Goal: Information Seeking & Learning: Find specific fact

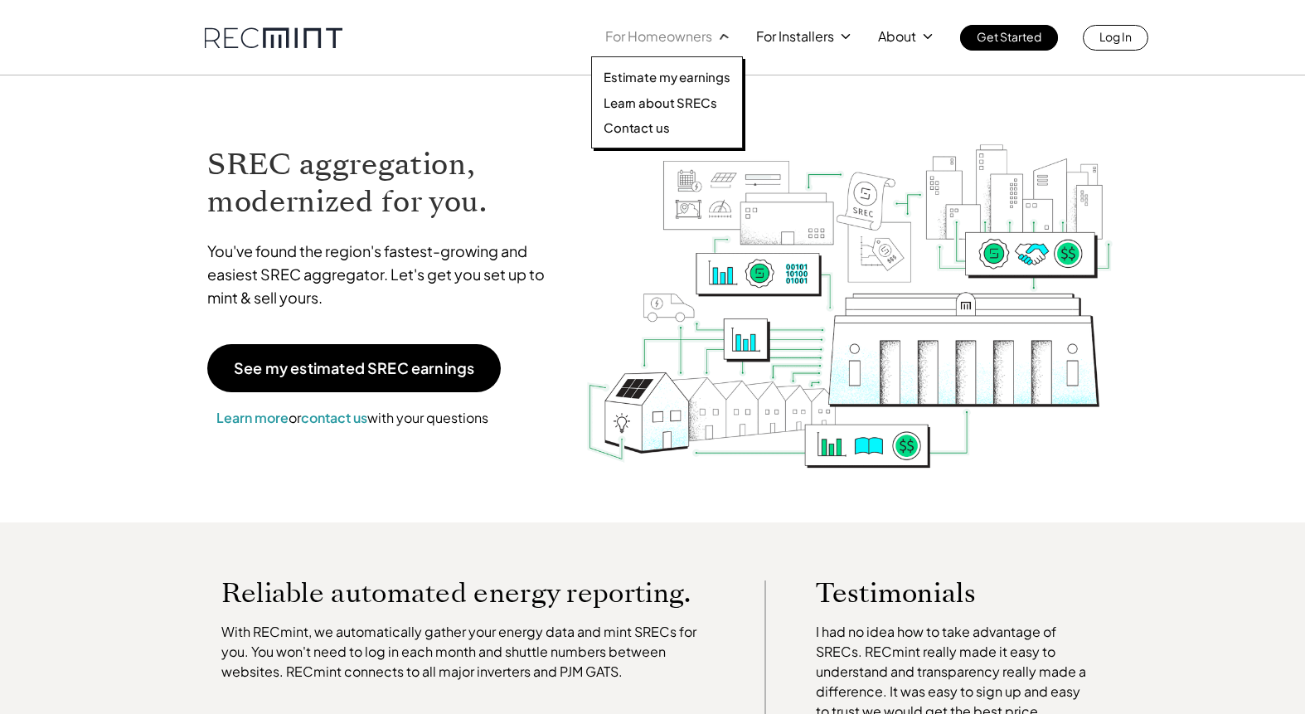
click at [716, 43] on icon at bounding box center [722, 35] width 17 height 17
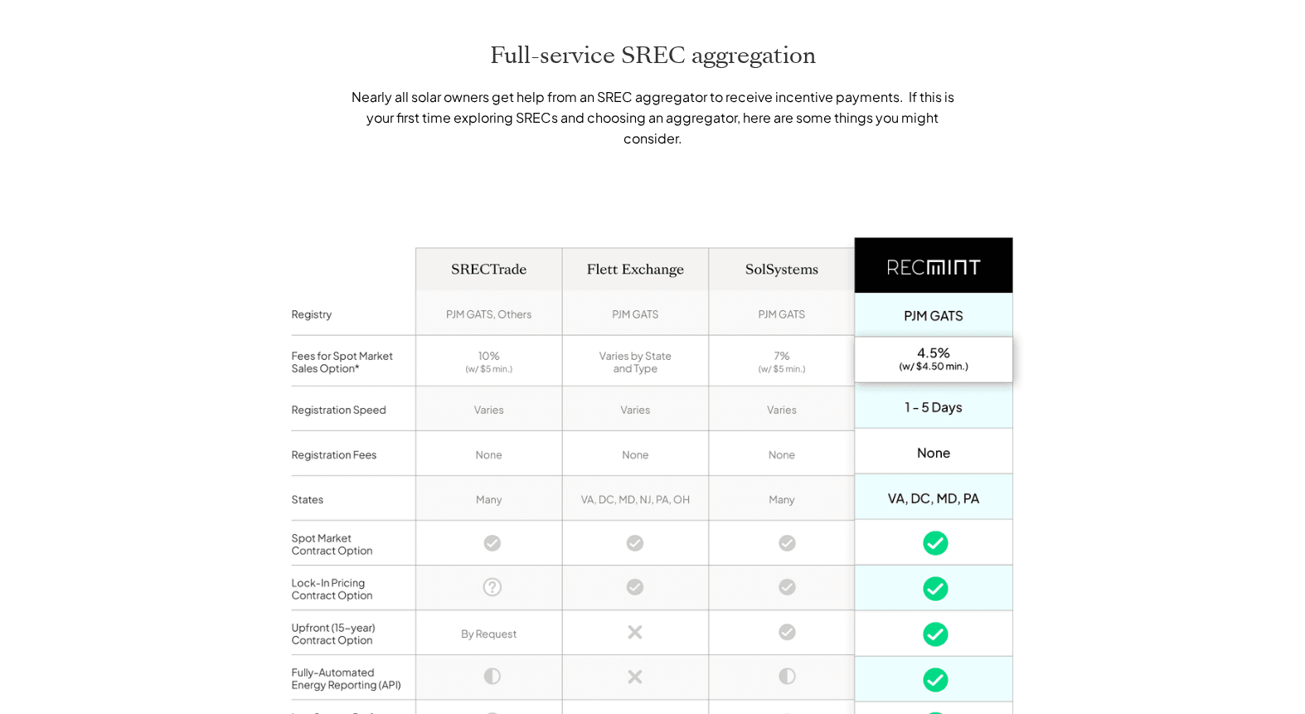
scroll to position [1139, 0]
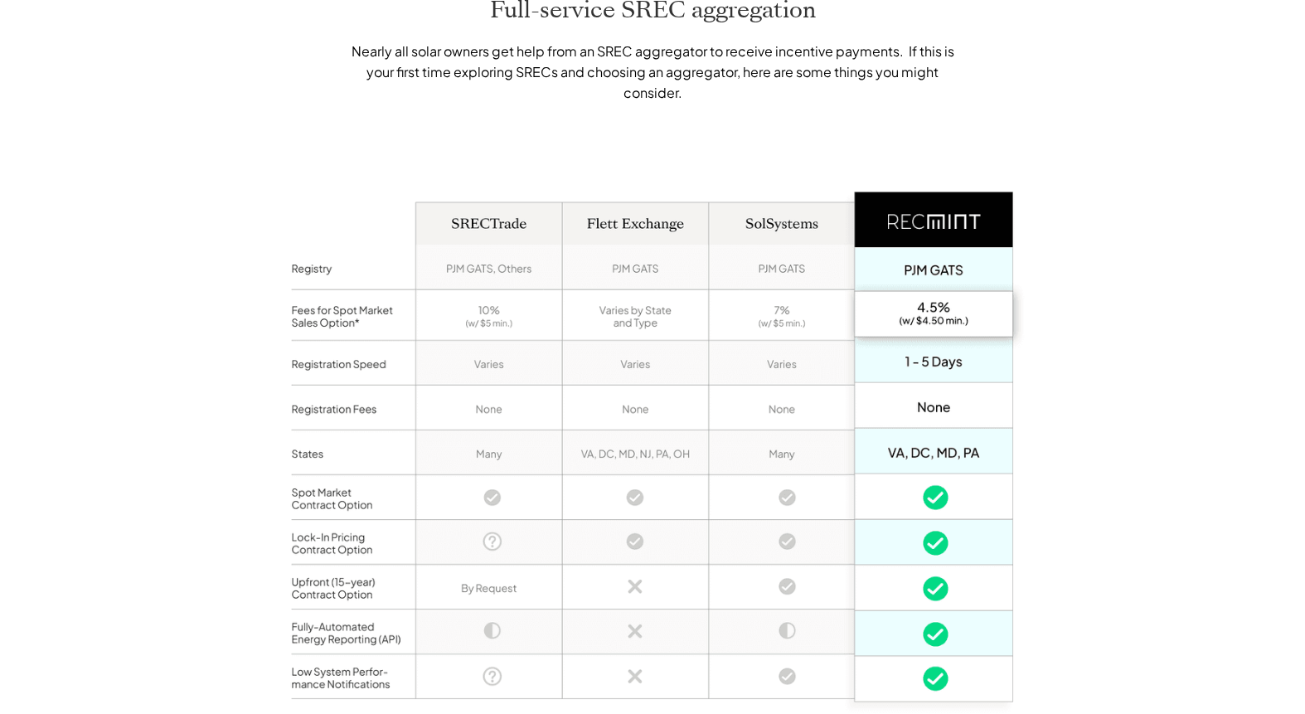
click at [1079, 462] on div "Full-service SREC aggregation Nearly all solar owners get help from an SREC agg…" at bounding box center [652, 385] width 1305 height 945
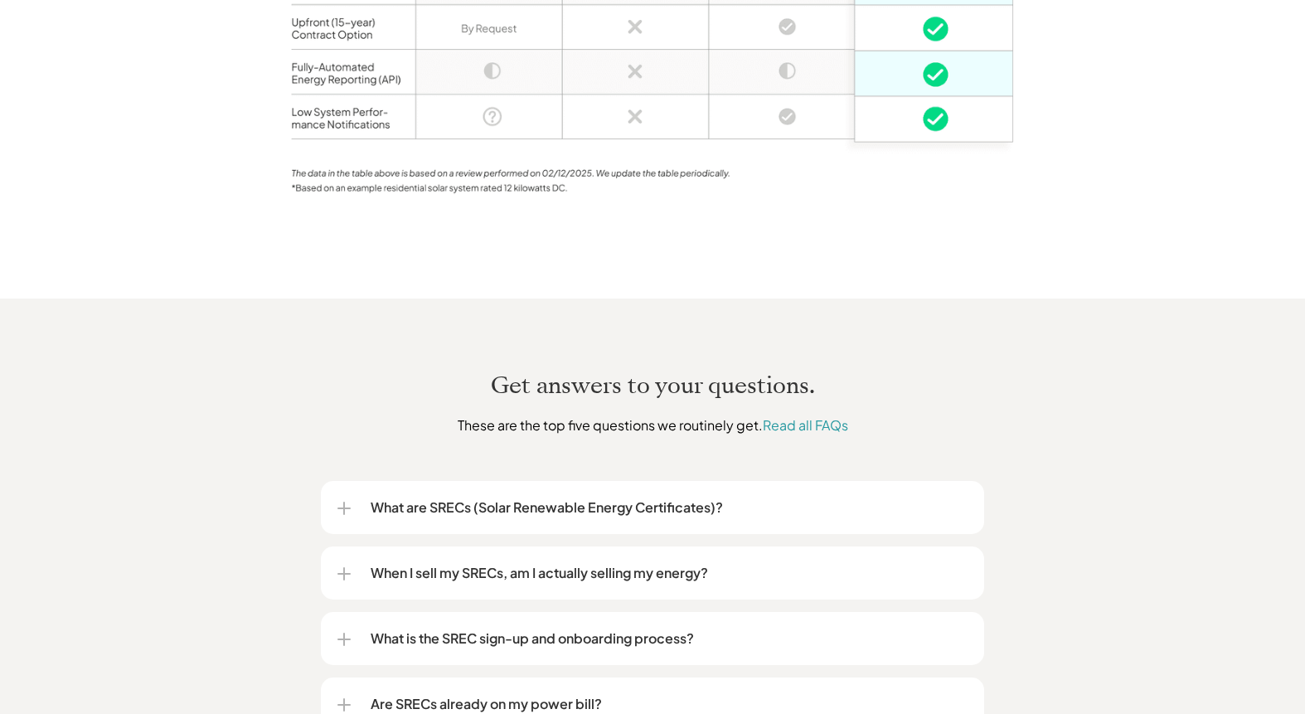
scroll to position [0, 0]
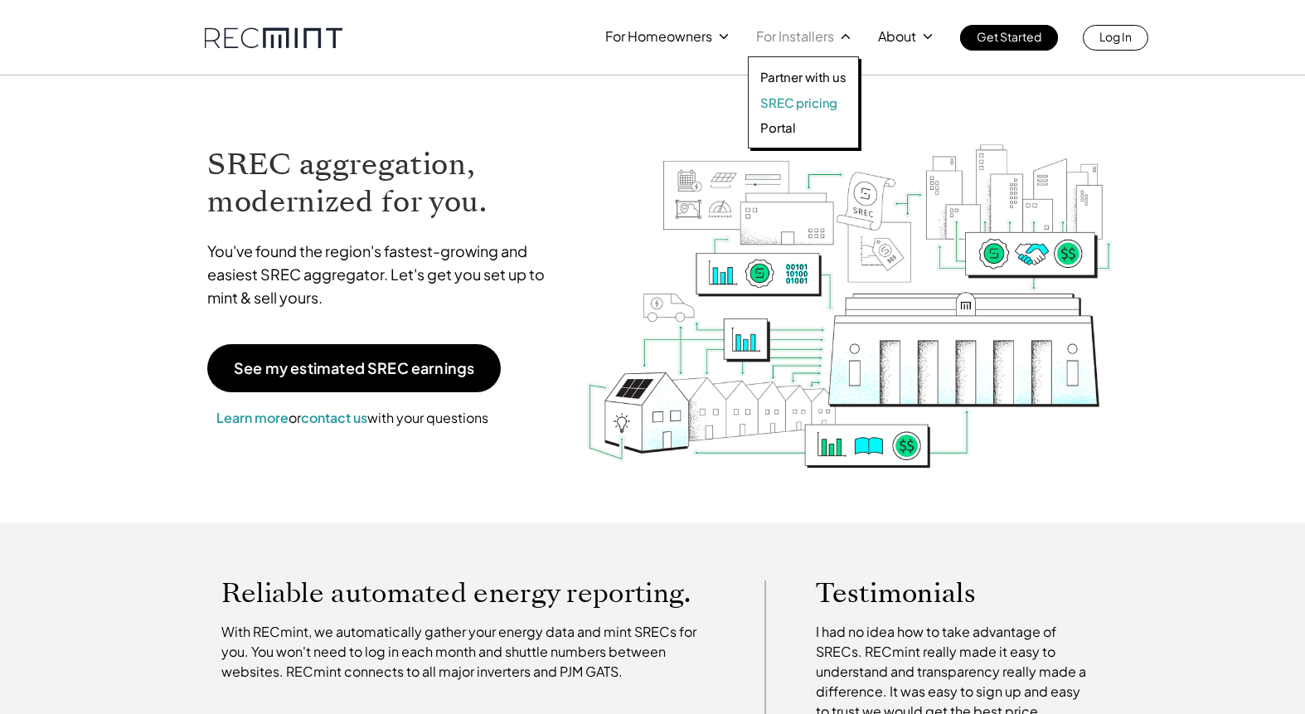
click at [772, 100] on p "SREC pricing" at bounding box center [798, 102] width 77 height 17
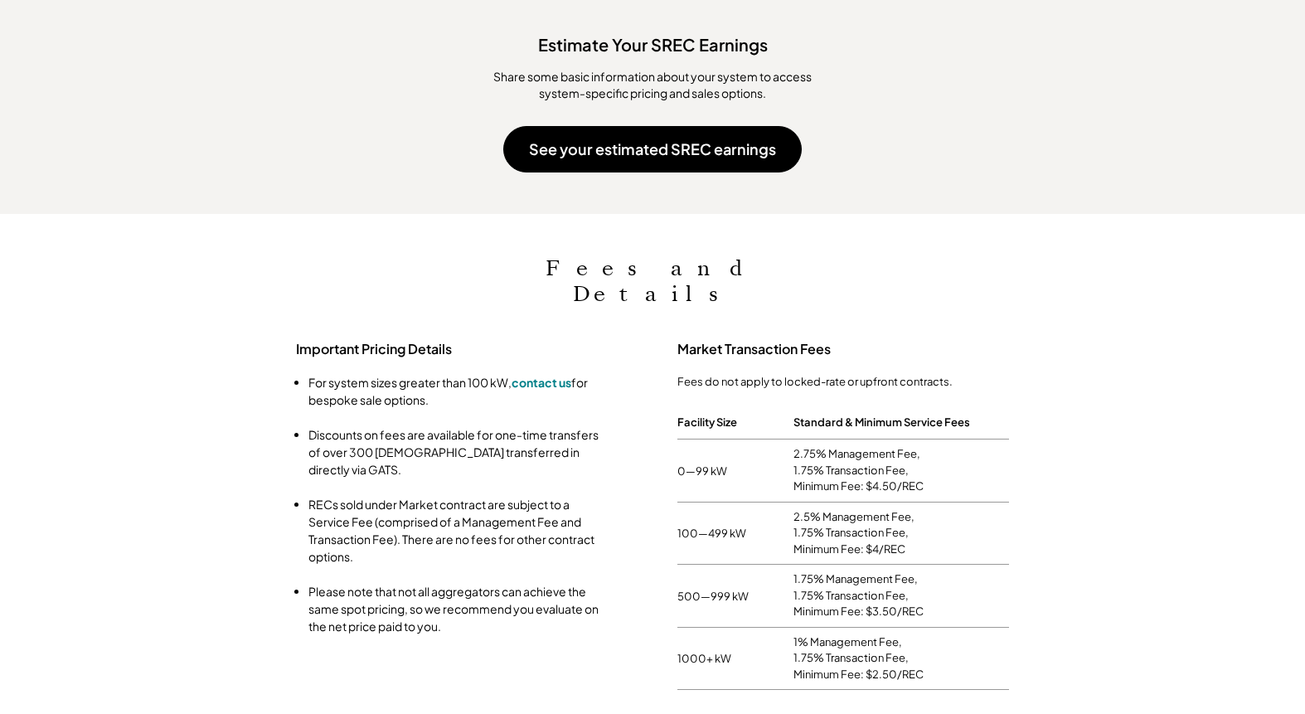
scroll to position [82, 0]
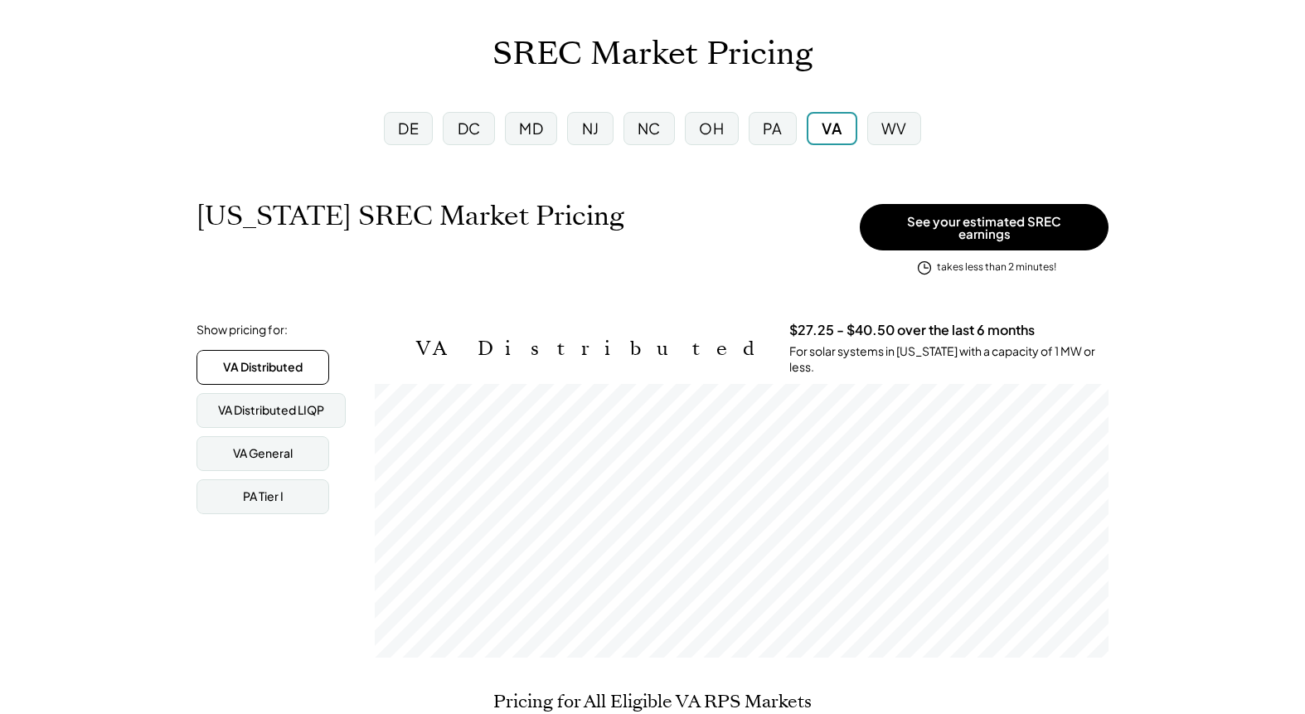
click at [775, 121] on div "PA" at bounding box center [772, 128] width 20 height 21
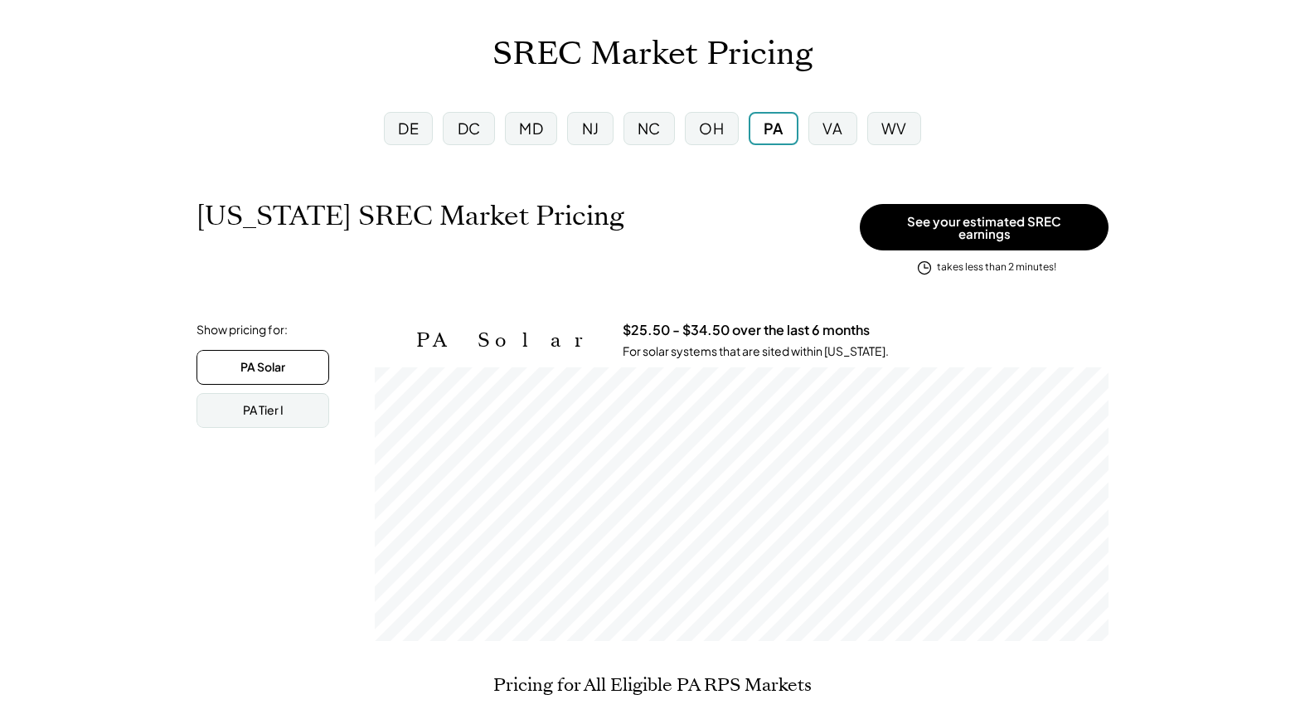
click at [484, 127] on div "DC" at bounding box center [468, 128] width 51 height 33
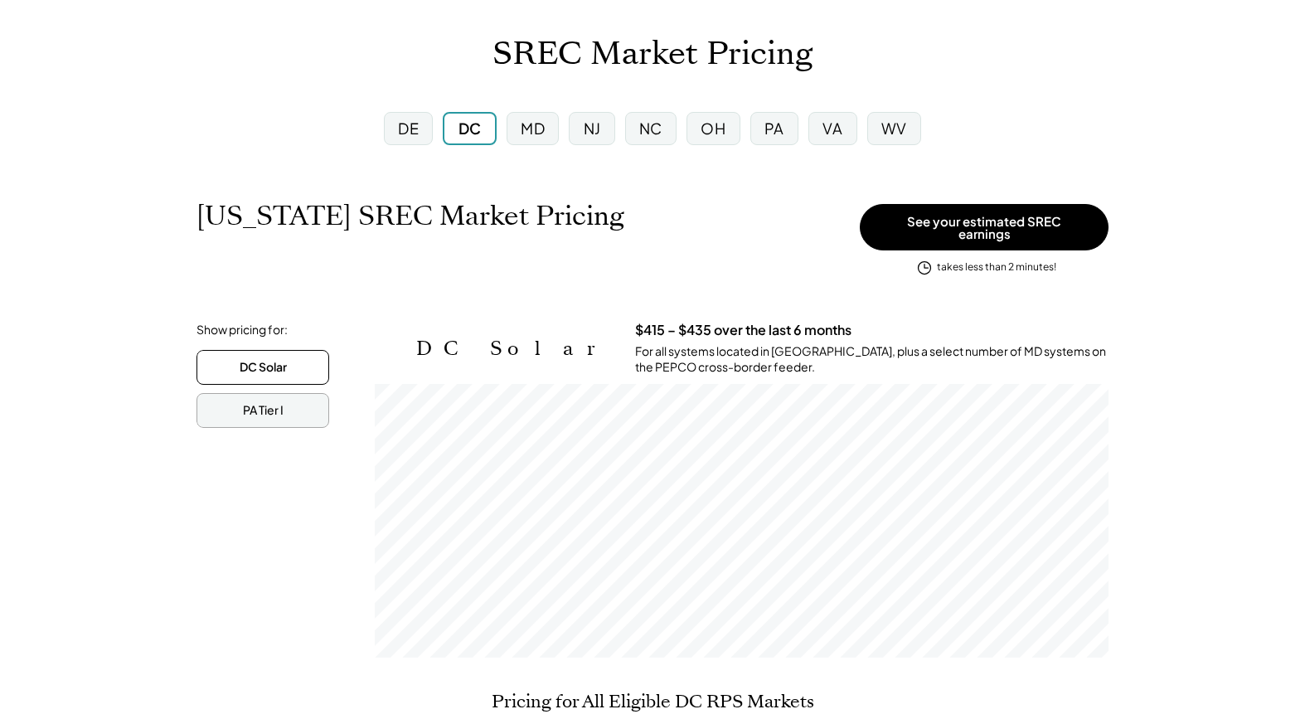
scroll to position [274, 733]
click at [262, 403] on div "PA Tier I" at bounding box center [263, 410] width 41 height 17
click at [268, 364] on div "DC Solar" at bounding box center [263, 367] width 47 height 17
click at [283, 610] on div "Show pricing for: DC Solar PA Tier I VA General PA Tier I DC Solar $415 – $435 …" at bounding box center [652, 494] width 912 height 344
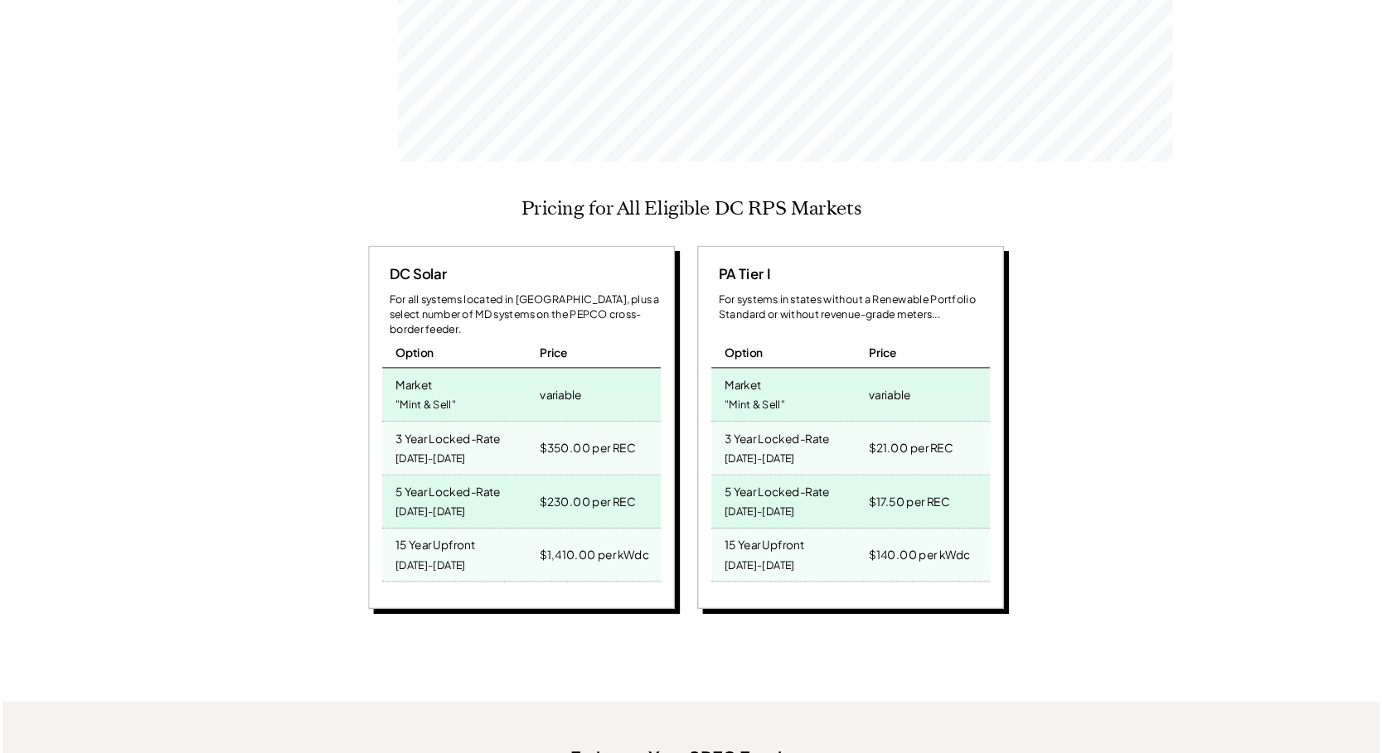
scroll to position [591, 0]
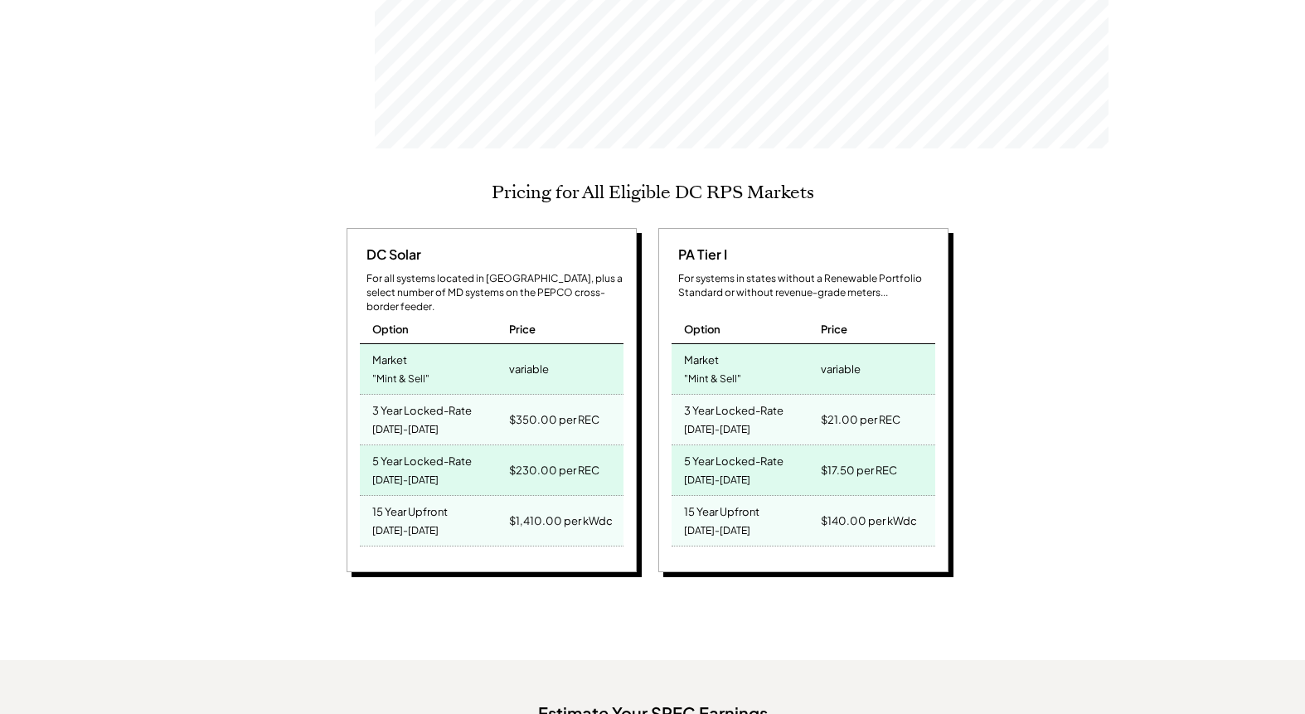
click at [1038, 322] on div "DC Solar For all systems located in DC, plus a select number of MD systems on t…" at bounding box center [650, 403] width 948 height 350
